Goal: Task Accomplishment & Management: Manage account settings

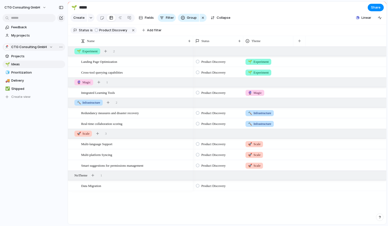
click at [51, 47] on div "CTG Consulting GmbH" at bounding box center [29, 47] width 48 height 5
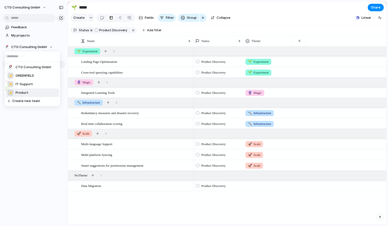
click at [23, 94] on span "Product" at bounding box center [22, 92] width 13 height 5
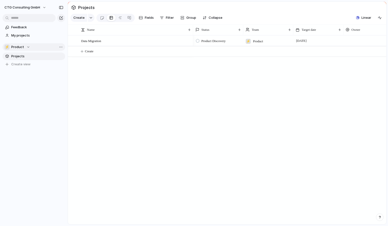
click at [28, 45] on div "⚡ Product" at bounding box center [18, 47] width 26 height 5
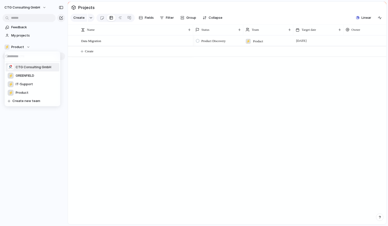
click at [28, 68] on span "CTG Consulting GmbH" at bounding box center [34, 67] width 36 height 5
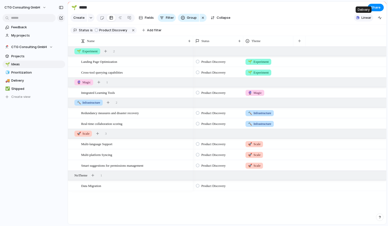
click at [368, 17] on span "Linear" at bounding box center [366, 17] width 10 height 5
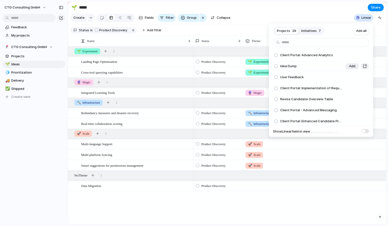
click at [290, 66] on span "Idea Dump" at bounding box center [288, 66] width 17 height 5
click at [351, 66] on span "Add" at bounding box center [352, 66] width 6 height 5
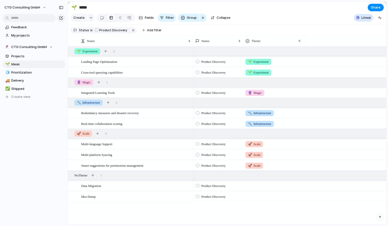
click at [86, 199] on div "Projects 28 Initiatives 7 Add all Client Portal: Advanced Analytics Add User Fe…" at bounding box center [194, 113] width 388 height 226
click at [87, 198] on span "Idea Dump" at bounding box center [88, 197] width 15 height 6
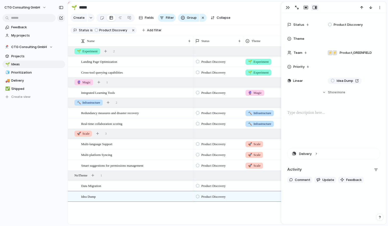
scroll to position [24, 0]
click at [316, 153] on button "Delivery" at bounding box center [333, 153] width 92 height 11
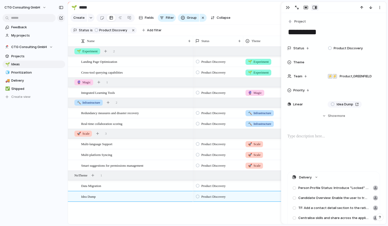
scroll to position [0, 0]
click at [47, 141] on div "Feedback My projects CTG Consulting GmbH Projects 🌱 Ideas 🧊 Prioritization 🚚 De…" at bounding box center [34, 70] width 68 height 141
click at [337, 59] on div at bounding box center [351, 62] width 57 height 10
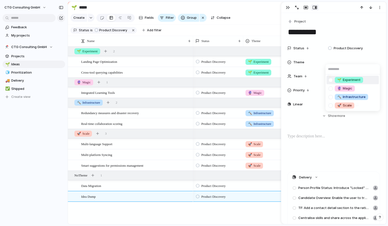
click at [354, 25] on div "🌱 Experiment 🔮 Magic 🔨 Infrastructure 🚀 Scale" at bounding box center [194, 113] width 388 height 226
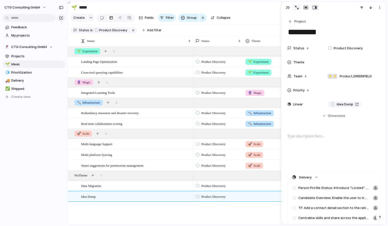
click at [298, 8] on div "button" at bounding box center [297, 8] width 4 height 4
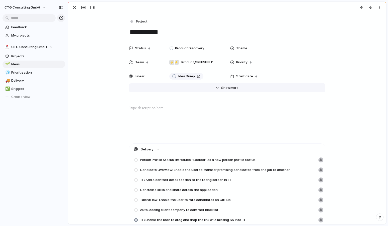
click at [230, 87] on span "Show" at bounding box center [225, 87] width 9 height 5
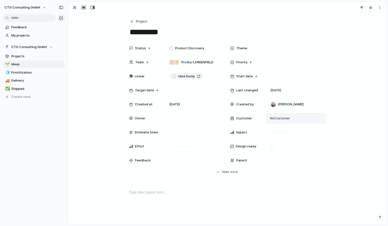
click at [277, 117] on span "No Customer" at bounding box center [279, 118] width 22 height 5
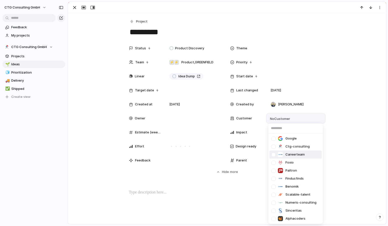
scroll to position [0, 0]
click at [180, 133] on div "Google Ctg-consulting Careerteam Foxio Paltron Findusfinds Benomik Scalable-tal…" at bounding box center [194, 113] width 388 height 226
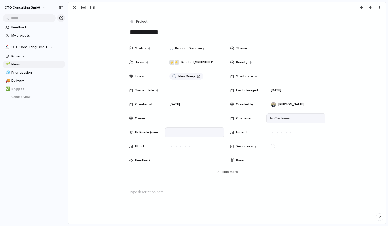
click at [183, 132] on div at bounding box center [194, 133] width 55 height 6
click at [176, 145] on div at bounding box center [176, 146] width 5 height 5
click at [182, 146] on div at bounding box center [180, 146] width 3 height 3
click at [183, 160] on div at bounding box center [194, 160] width 59 height 10
click at [242, 120] on span "Customer" at bounding box center [244, 118] width 16 height 5
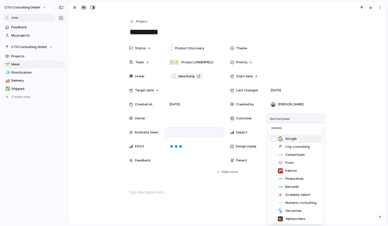
click at [242, 120] on div "Google Ctg-consulting Careerteam Foxio Paltron Findusfinds Benomik Scalable-tal…" at bounding box center [194, 113] width 388 height 226
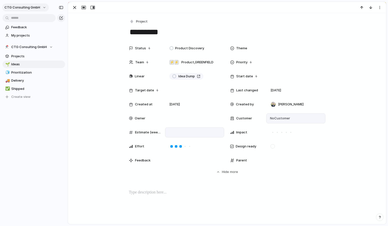
click at [41, 8] on button "CTG Consulting GmbH" at bounding box center [25, 8] width 47 height 8
click at [22, 19] on span "Settings" at bounding box center [19, 18] width 14 height 5
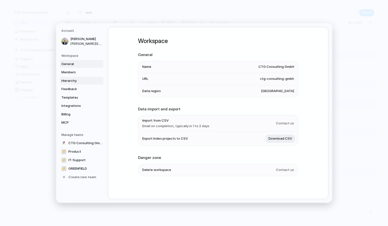
click at [71, 82] on span "Hierarchy" at bounding box center [77, 80] width 32 height 5
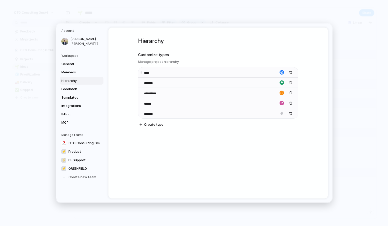
click at [150, 73] on input "****" at bounding box center [153, 73] width 18 height 5
click at [150, 81] on input "*******" at bounding box center [153, 83] width 18 height 5
click at [71, 90] on span "Feedback" at bounding box center [77, 89] width 32 height 5
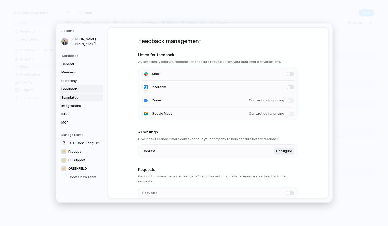
click at [71, 97] on span "Templates" at bounding box center [77, 97] width 32 height 5
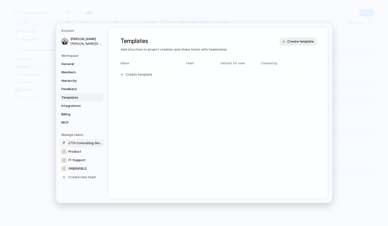
click at [81, 142] on span "CTG Consulting GmbH" at bounding box center [85, 143] width 34 height 5
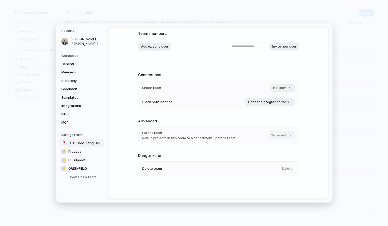
scroll to position [31, 0]
click at [79, 169] on span "GREENFIELD" at bounding box center [77, 168] width 19 height 5
click at [76, 121] on span "MCP" at bounding box center [77, 122] width 32 height 5
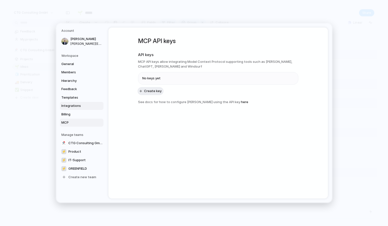
click at [75, 104] on span "Integrations" at bounding box center [77, 105] width 32 height 5
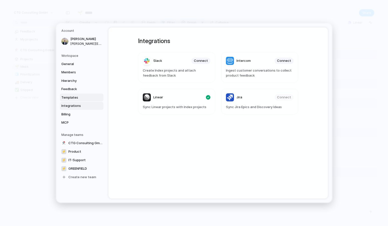
click at [76, 95] on span "Templates" at bounding box center [77, 97] width 32 height 5
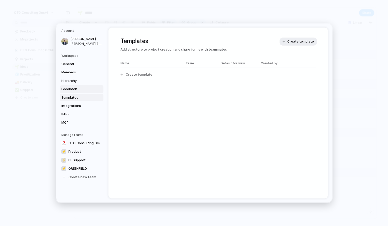
click at [76, 85] on link "Feedback" at bounding box center [82, 89] width 44 height 8
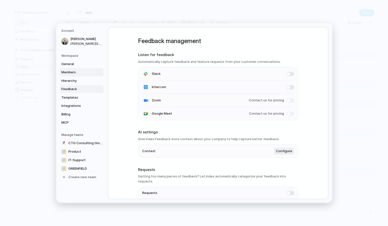
click at [74, 72] on span "Members" at bounding box center [77, 72] width 32 height 5
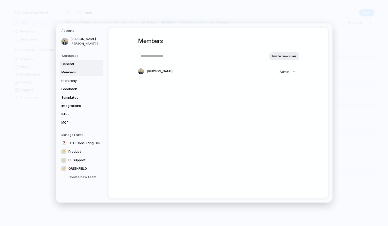
click at [73, 64] on span "General" at bounding box center [77, 64] width 32 height 5
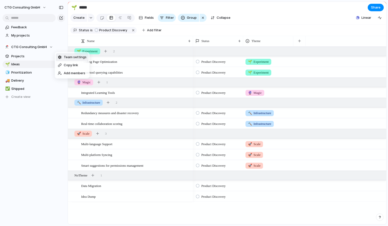
click at [73, 57] on span "Team settings" at bounding box center [75, 57] width 23 height 5
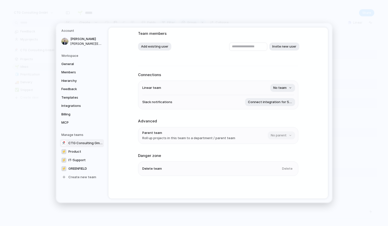
scroll to position [31, 0]
click at [72, 79] on span "Hierarchy" at bounding box center [77, 80] width 32 height 5
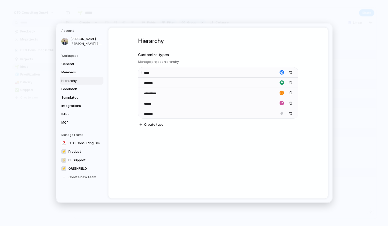
click at [142, 74] on div "****" at bounding box center [150, 72] width 21 height 6
click at [282, 72] on div "button" at bounding box center [281, 72] width 5 height 5
click at [272, 60] on div at bounding box center [194, 113] width 388 height 226
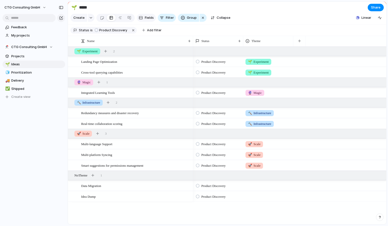
click at [148, 18] on span "Fields" at bounding box center [149, 17] width 9 height 5
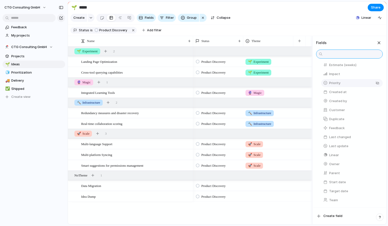
scroll to position [65, 0]
click at [335, 164] on span "Owner" at bounding box center [334, 164] width 11 height 5
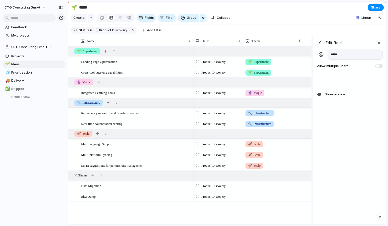
click at [320, 43] on div "button" at bounding box center [319, 42] width 5 height 5
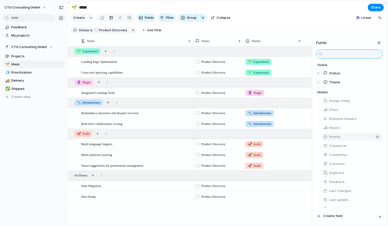
scroll to position [13, 0]
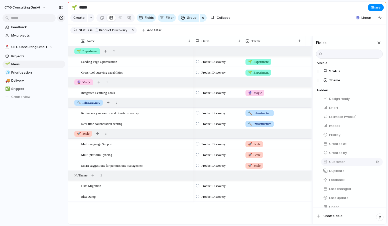
click at [336, 161] on span "Customer" at bounding box center [337, 162] width 16 height 5
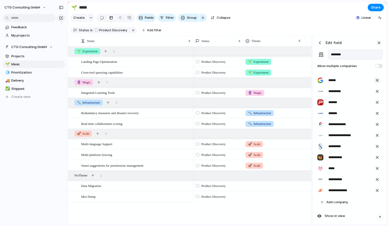
click at [377, 80] on div "button" at bounding box center [377, 81] width 6 height 6
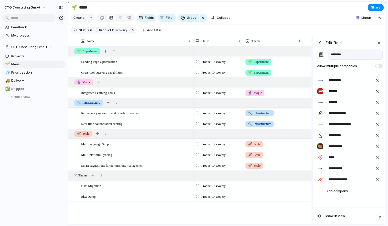
scroll to position [0, 0]
click at [340, 56] on input "********" at bounding box center [355, 55] width 55 height 10
type input "********"
click at [379, 40] on button "button" at bounding box center [379, 43] width 8 height 8
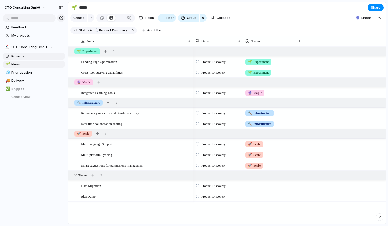
click at [18, 56] on span "Projects" at bounding box center [37, 56] width 52 height 5
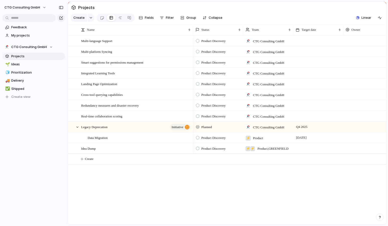
click at [18, 61] on div "🌱 Ideas" at bounding box center [34, 65] width 63 height 8
click at [27, 74] on span "Prioritization" at bounding box center [37, 72] width 52 height 5
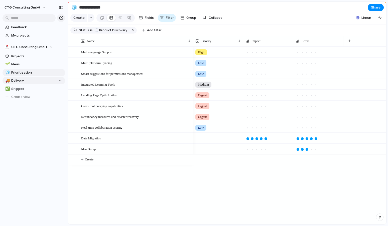
click at [19, 83] on span "Delivery" at bounding box center [37, 80] width 52 height 5
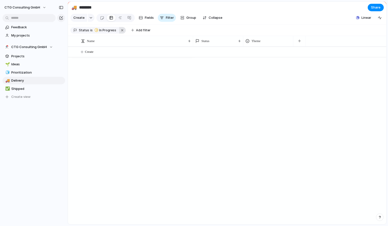
click at [121, 31] on button "button" at bounding box center [122, 30] width 7 height 7
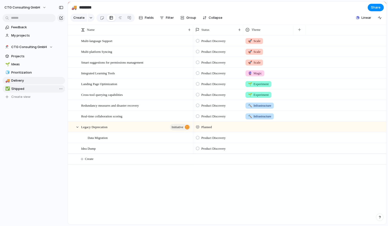
click at [14, 87] on span "Shipped" at bounding box center [37, 88] width 52 height 5
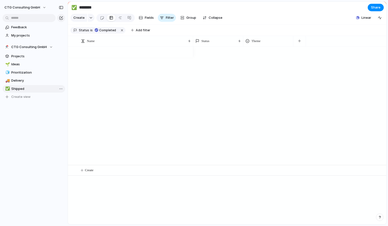
type input "*******"
click at [100, 19] on div at bounding box center [102, 18] width 4 height 8
click at [19, 59] on link "Projects" at bounding box center [34, 57] width 63 height 8
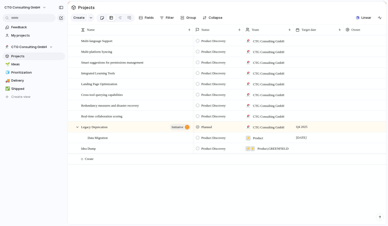
click at [99, 18] on link at bounding box center [101, 18] width 9 height 8
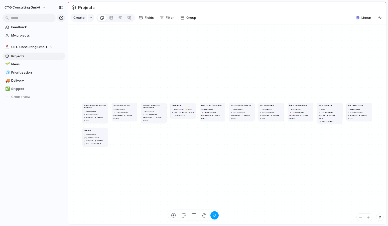
click at [118, 17] on div at bounding box center [120, 18] width 4 height 8
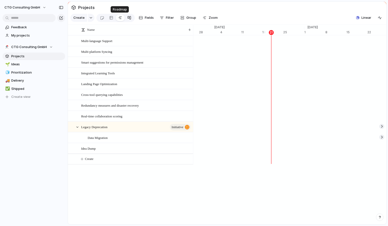
scroll to position [0, 3275]
click at [128, 18] on div at bounding box center [129, 18] width 4 height 8
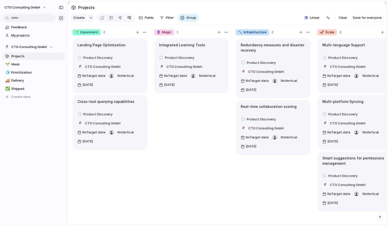
click at [122, 19] on link at bounding box center [120, 18] width 9 height 8
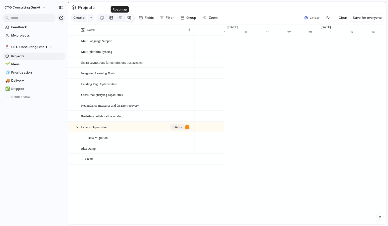
scroll to position [0, 3275]
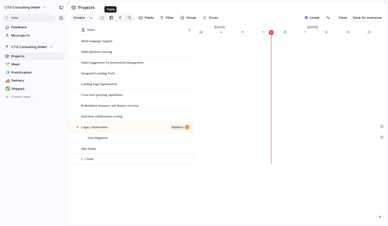
click at [110, 18] on div at bounding box center [111, 18] width 4 height 8
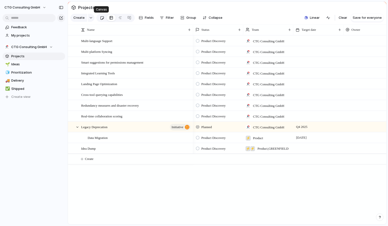
click at [102, 18] on div at bounding box center [102, 18] width 4 height 8
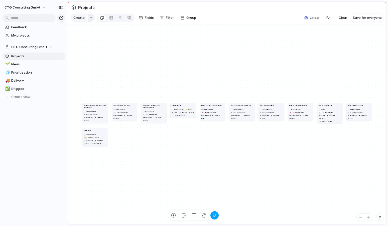
click at [89, 17] on div "button" at bounding box center [91, 18] width 4 height 2
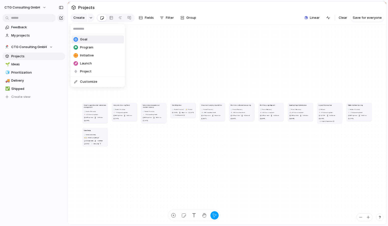
click at [213, 12] on div "Goal Program Initiative Launch Project Customize" at bounding box center [194, 113] width 388 height 226
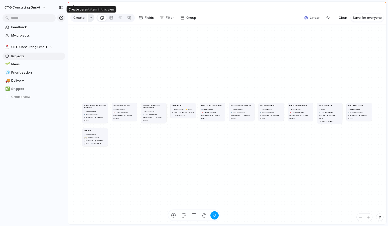
click at [90, 18] on div "button" at bounding box center [91, 18] width 4 height 2
click at [330, 19] on div "Goal Program Initiative Launch Project Customize" at bounding box center [194, 113] width 388 height 226
click at [330, 19] on div "button" at bounding box center [328, 18] width 4 height 4
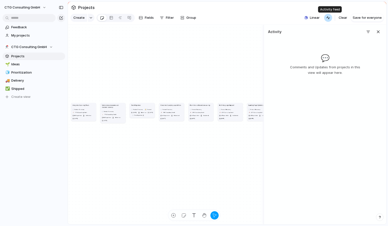
click at [330, 19] on div "button" at bounding box center [328, 18] width 4 height 4
